Goal: Information Seeking & Learning: Understand process/instructions

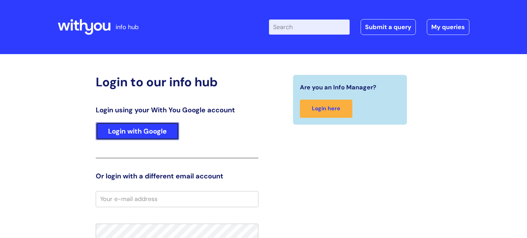
click at [128, 126] on link "Login with Google" at bounding box center [137, 131] width 83 height 18
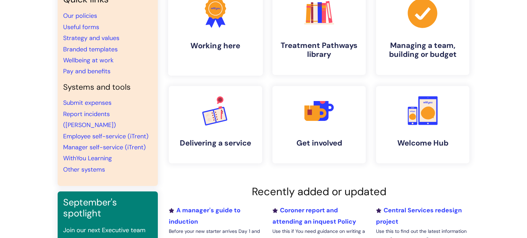
scroll to position [71, 0]
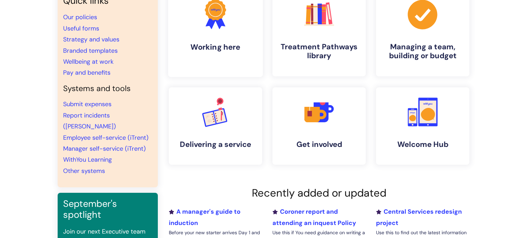
click at [209, 34] on link ".cls-1{fill:#f89b22;}.cls-1,.cls-2,.cls-3{stroke-width:0px;}.cls-2{fill:#2d3cff…" at bounding box center [215, 33] width 95 height 88
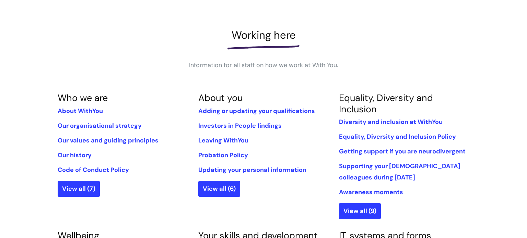
scroll to position [80, 0]
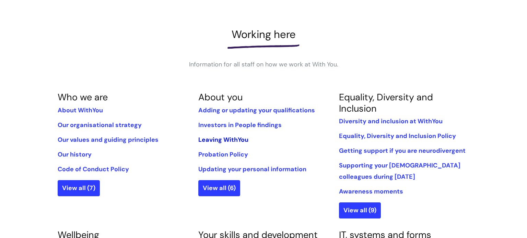
click at [240, 141] on link "Leaving WithYou" at bounding box center [223, 140] width 50 height 8
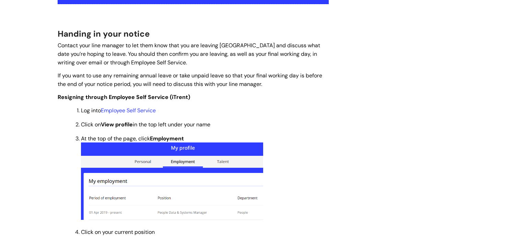
scroll to position [178, 0]
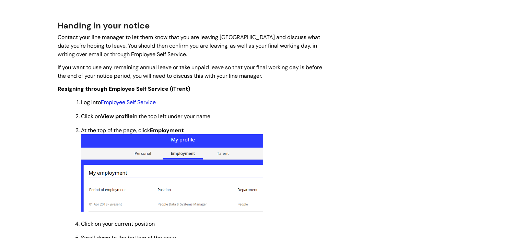
click at [147, 102] on link "Employee Self Service" at bounding box center [128, 102] width 55 height 7
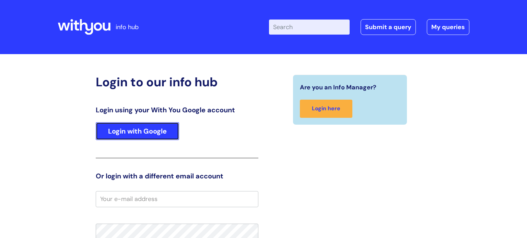
click at [153, 128] on link "Login with Google" at bounding box center [137, 131] width 83 height 18
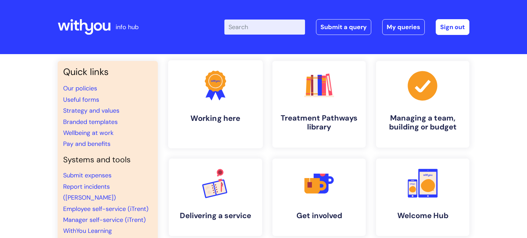
click at [211, 96] on icon at bounding box center [210, 93] width 11 height 15
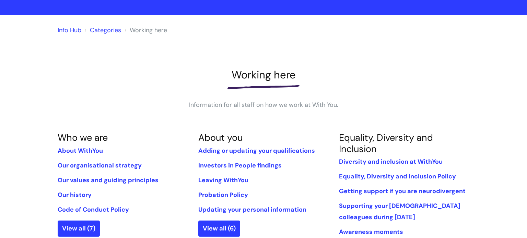
scroll to position [40, 0]
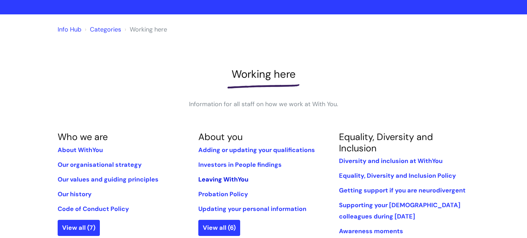
click at [238, 178] on link "Leaving WithYou" at bounding box center [223, 180] width 50 height 8
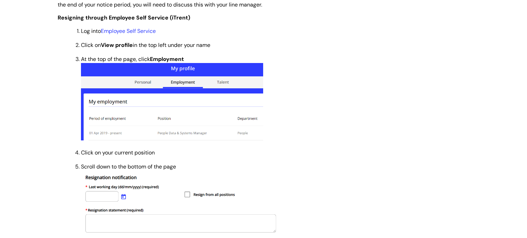
scroll to position [252, 0]
